Goal: Task Accomplishment & Management: Manage account settings

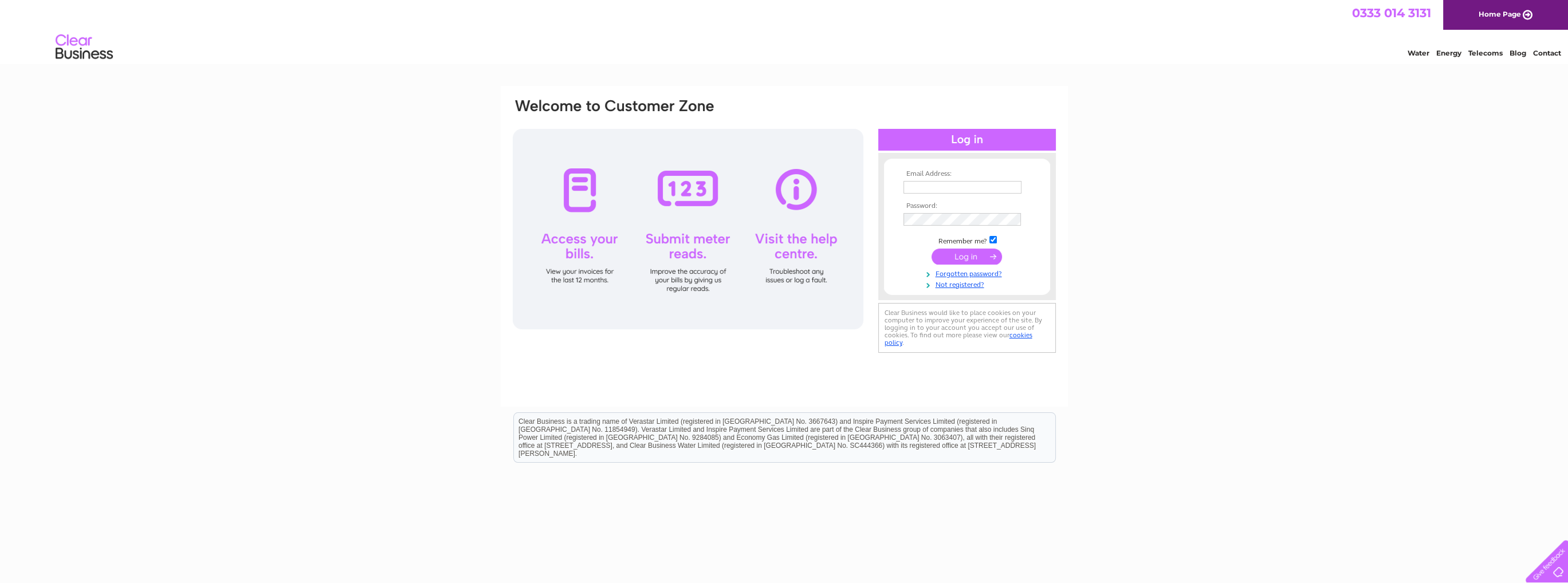
type input "[PERSON_NAME][EMAIL_ADDRESS][DOMAIN_NAME]"
click at [980, 255] on input "submit" at bounding box center [966, 256] width 70 height 16
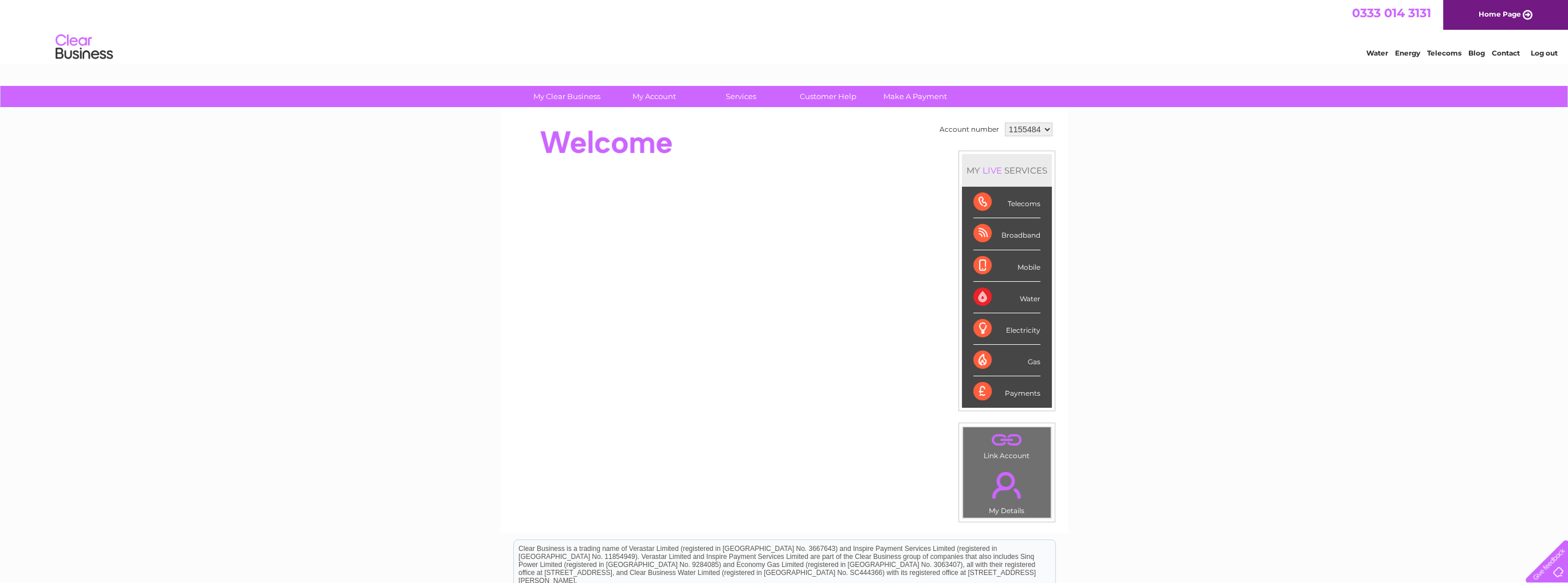
click at [1041, 129] on select "1155484 1155507" at bounding box center [1028, 129] width 47 height 14
select select "1155507"
click at [1004, 123] on select "1155484 1155507" at bounding box center [1028, 129] width 47 height 14
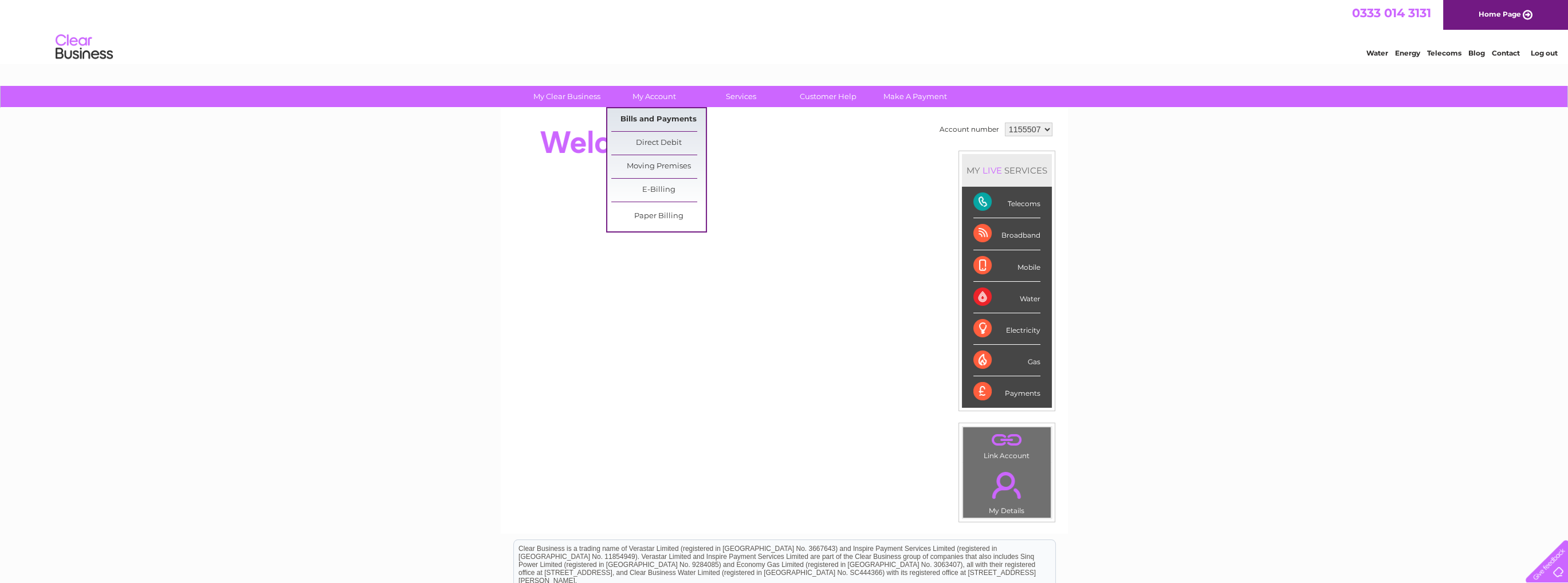
click at [678, 122] on link "Bills and Payments" at bounding box center [658, 120] width 95 height 23
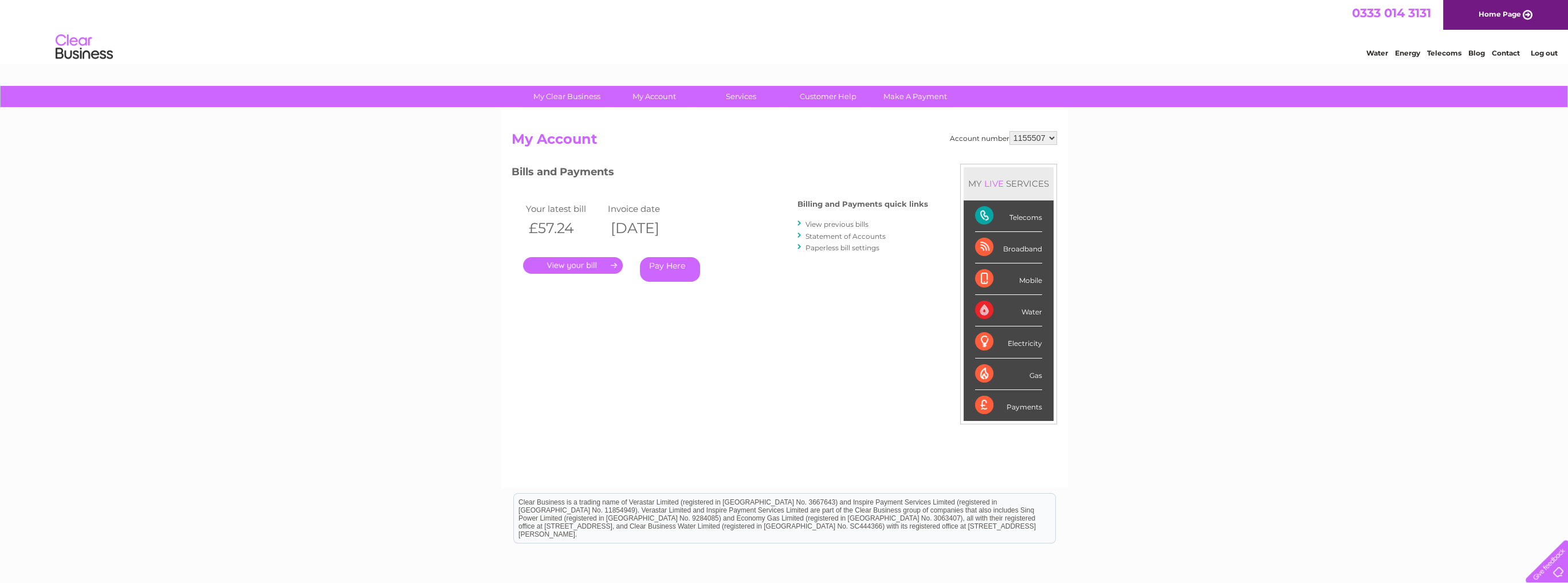
click at [541, 269] on link "." at bounding box center [572, 265] width 100 height 17
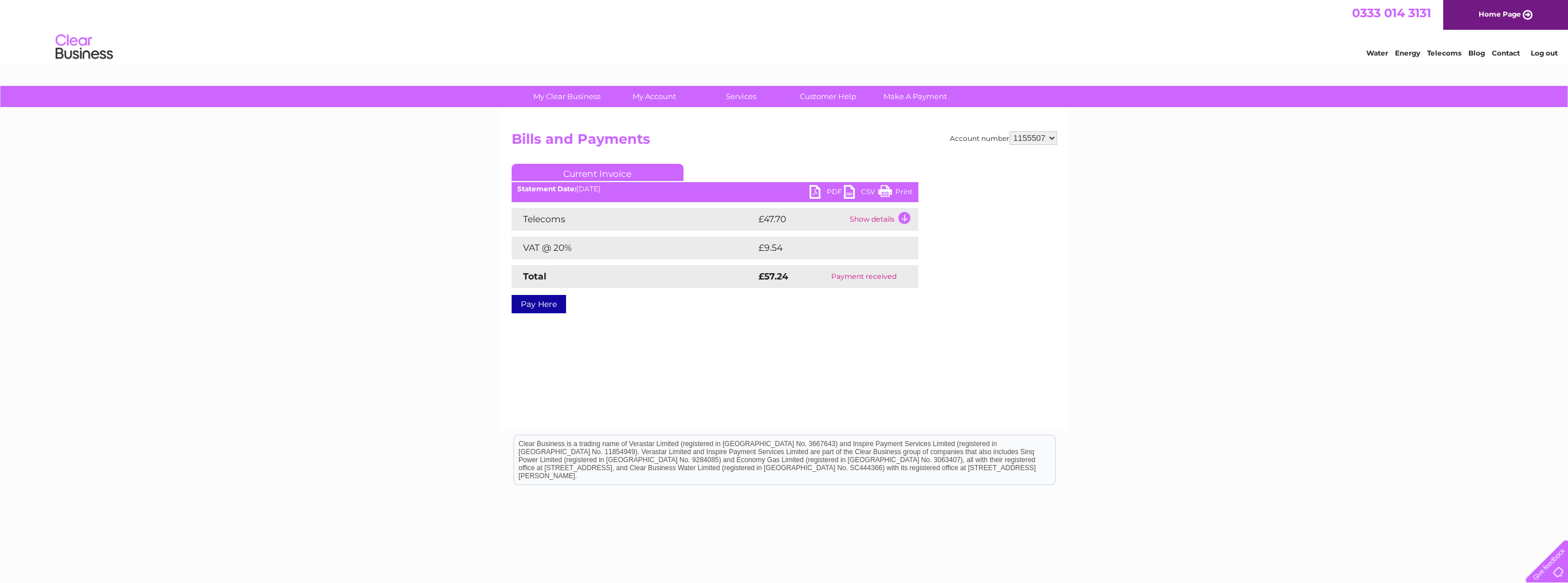
click at [830, 193] on link "PDF" at bounding box center [827, 193] width 35 height 17
click at [893, 27] on div "0333 014 3131 Home Page" at bounding box center [784, 15] width 1568 height 30
